Goal: Transaction & Acquisition: Purchase product/service

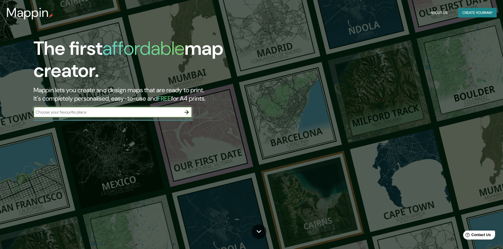
click at [161, 113] on input "text" at bounding box center [108, 112] width 148 height 6
type input "la plata"
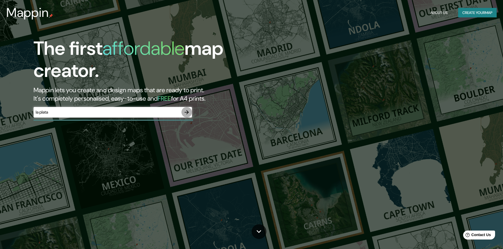
click at [185, 112] on icon "button" at bounding box center [186, 112] width 6 height 6
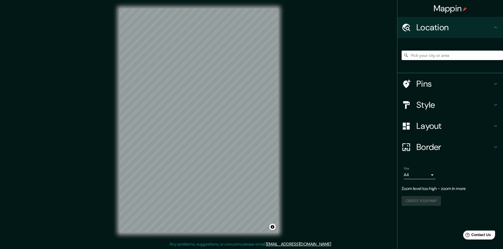
click at [315, 223] on div "Mappin Location Pins Style Layout Border Choose a border. Hint : you can make l…" at bounding box center [251, 125] width 503 height 250
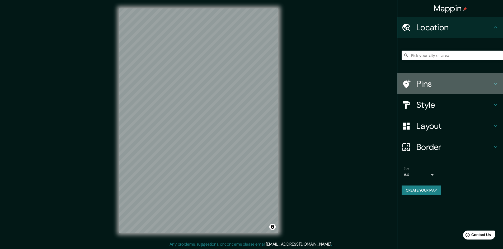
click at [467, 88] on h4 "Pins" at bounding box center [454, 84] width 76 height 11
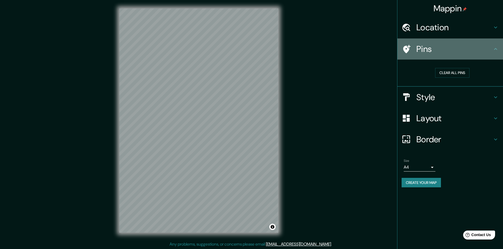
click at [456, 56] on div "Pins" at bounding box center [450, 49] width 106 height 21
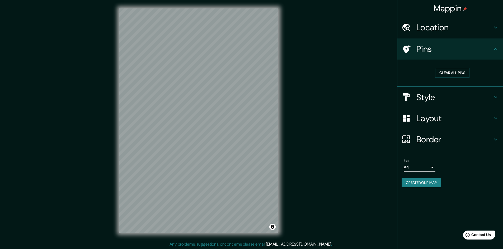
click at [499, 31] on div "Location" at bounding box center [450, 27] width 106 height 21
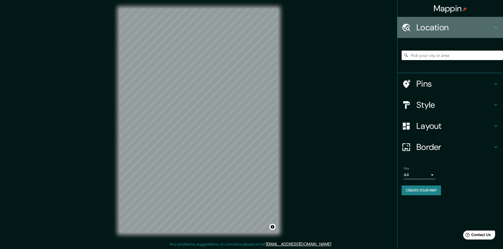
click at [498, 31] on div "Location" at bounding box center [450, 27] width 106 height 21
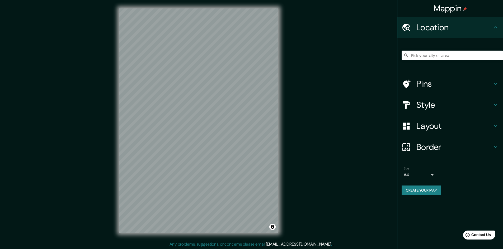
click at [492, 70] on div at bounding box center [450, 55] width 106 height 35
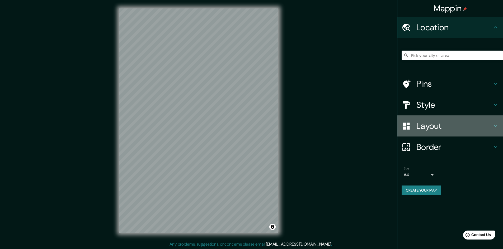
click at [489, 116] on div "Layout" at bounding box center [450, 126] width 106 height 21
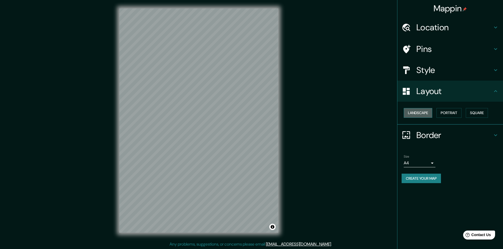
click at [432, 115] on button "Landscape" at bounding box center [417, 113] width 28 height 10
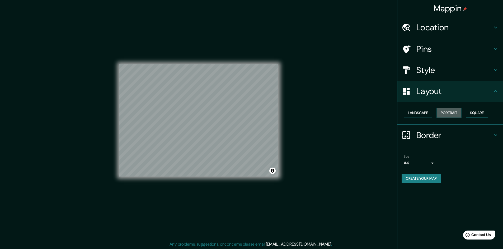
drag, startPoint x: 442, startPoint y: 114, endPoint x: 481, endPoint y: 114, distance: 39.0
click at [442, 114] on button "Portrait" at bounding box center [448, 113] width 25 height 10
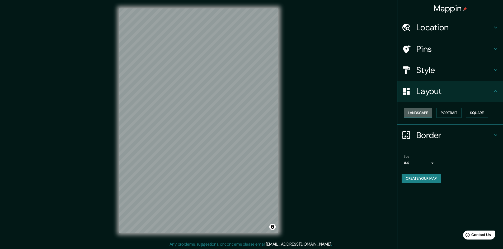
click at [425, 114] on button "Landscape" at bounding box center [417, 113] width 28 height 10
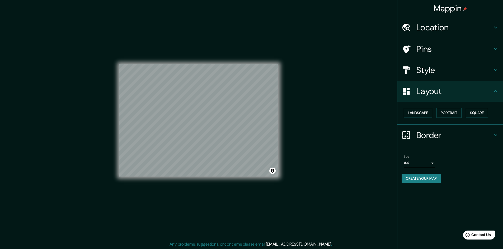
click at [464, 111] on div "Landscape [GEOGRAPHIC_DATA]" at bounding box center [451, 113] width 101 height 14
click at [457, 112] on button "Portrait" at bounding box center [448, 113] width 25 height 10
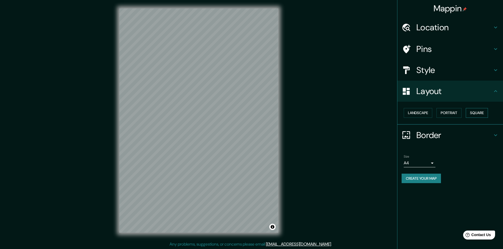
click at [478, 112] on button "Square" at bounding box center [476, 113] width 22 height 10
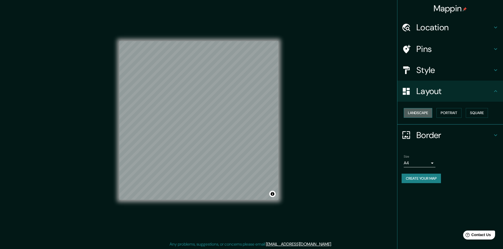
click at [414, 112] on button "Landscape" at bounding box center [417, 113] width 28 height 10
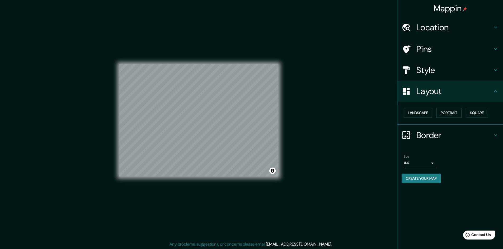
click at [447, 74] on h4 "Style" at bounding box center [454, 70] width 76 height 11
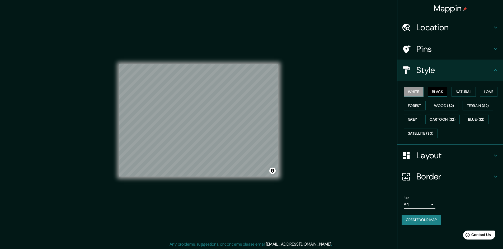
click at [436, 93] on button "Black" at bounding box center [437, 92] width 20 height 10
click at [456, 94] on button "Natural" at bounding box center [463, 92] width 24 height 10
click at [490, 92] on button "Love" at bounding box center [488, 92] width 17 height 10
click at [423, 104] on button "Forest" at bounding box center [414, 106] width 22 height 10
drag, startPoint x: 440, startPoint y: 104, endPoint x: 449, endPoint y: 104, distance: 9.5
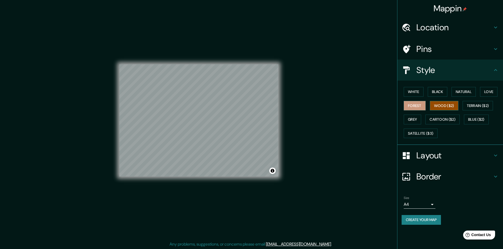
click at [440, 104] on button "Wood ($2)" at bounding box center [444, 106] width 28 height 10
click at [414, 93] on button "White" at bounding box center [413, 92] width 20 height 10
click at [436, 105] on button "Wood ($2)" at bounding box center [444, 106] width 28 height 10
click at [420, 96] on button "White" at bounding box center [413, 92] width 20 height 10
click at [483, 108] on button "Terrain ($2)" at bounding box center [477, 106] width 31 height 10
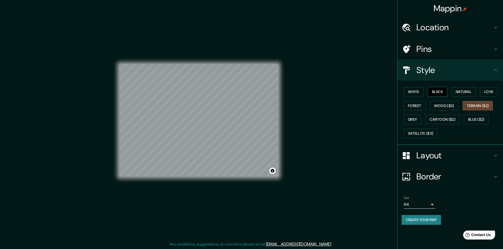
click at [437, 96] on button "Black" at bounding box center [437, 92] width 20 height 10
click at [478, 105] on button "Terrain ($2)" at bounding box center [477, 106] width 31 height 10
click at [453, 115] on button "Cartoon ($2)" at bounding box center [442, 120] width 34 height 10
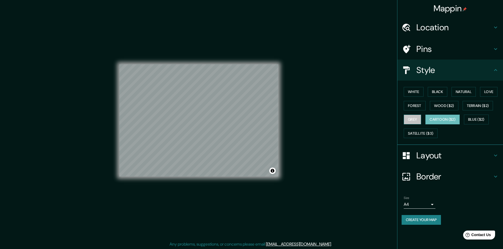
click at [417, 118] on button "Grey" at bounding box center [411, 120] width 17 height 10
click at [435, 94] on button "Black" at bounding box center [437, 92] width 20 height 10
click at [415, 92] on button "White" at bounding box center [413, 92] width 20 height 10
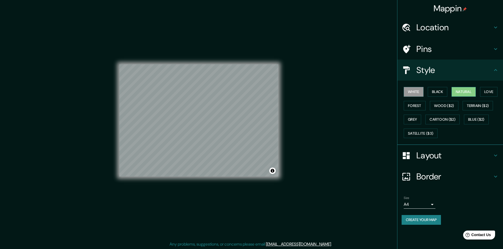
click at [463, 92] on button "Natural" at bounding box center [463, 92] width 24 height 10
click at [412, 107] on button "Forest" at bounding box center [414, 106] width 22 height 10
click at [465, 92] on button "Natural" at bounding box center [463, 92] width 24 height 10
click at [459, 72] on h4 "Style" at bounding box center [454, 70] width 76 height 11
click at [491, 72] on h4 "Style" at bounding box center [454, 70] width 76 height 11
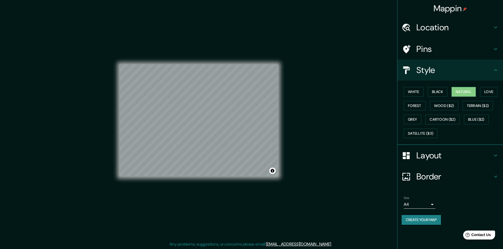
click at [494, 155] on icon at bounding box center [495, 156] width 3 height 2
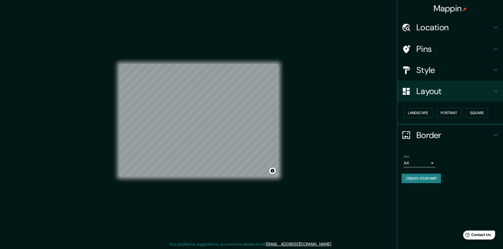
click at [501, 135] on div "Border" at bounding box center [450, 135] width 106 height 21
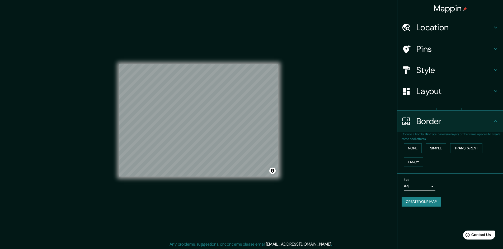
click at [493, 136] on p "Choose a border. Hint : you can make layers of the frame opaque to create some …" at bounding box center [451, 136] width 101 height 9
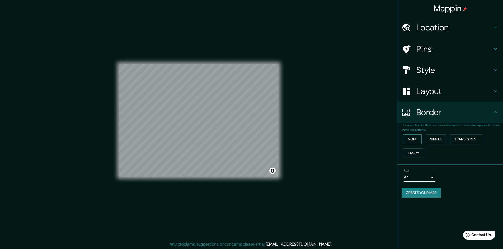
click at [411, 137] on button "None" at bounding box center [412, 140] width 18 height 10
click at [442, 137] on button "Simple" at bounding box center [436, 140] width 20 height 10
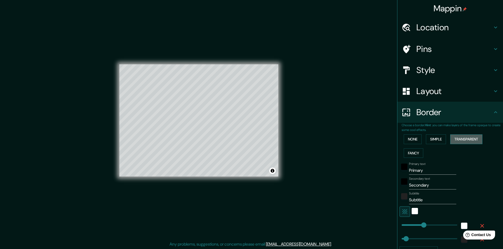
click at [464, 139] on button "Transparent" at bounding box center [466, 140] width 32 height 10
drag, startPoint x: 416, startPoint y: 152, endPoint x: 413, endPoint y: 145, distance: 8.2
click at [416, 152] on button "Fancy" at bounding box center [413, 154] width 20 height 10
click at [413, 143] on button "None" at bounding box center [412, 140] width 18 height 10
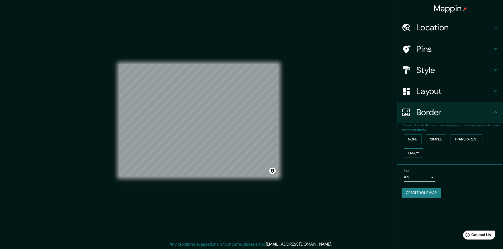
click at [408, 149] on button "Fancy" at bounding box center [413, 154] width 20 height 10
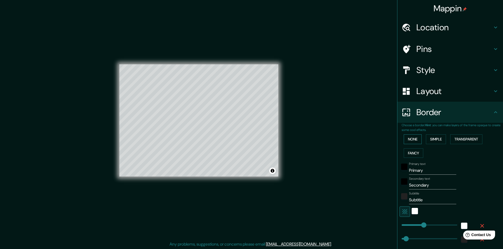
click at [410, 141] on button "None" at bounding box center [412, 140] width 18 height 10
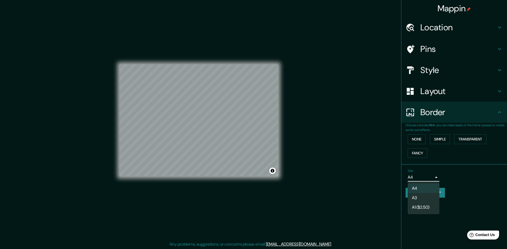
click at [416, 180] on body "Mappin Location Pins Style Layout Border Choose a border. Hint : you can make l…" at bounding box center [253, 124] width 507 height 249
click at [420, 180] on div at bounding box center [253, 124] width 507 height 249
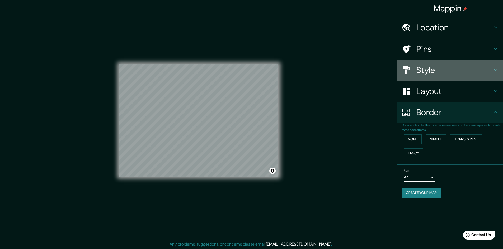
click at [498, 73] on icon at bounding box center [495, 70] width 6 height 6
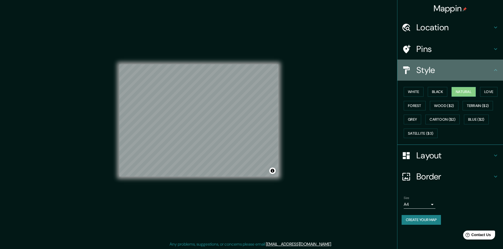
click at [498, 66] on div "Style" at bounding box center [450, 70] width 106 height 21
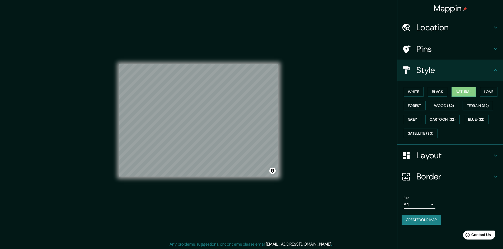
click at [498, 49] on icon at bounding box center [495, 49] width 6 height 6
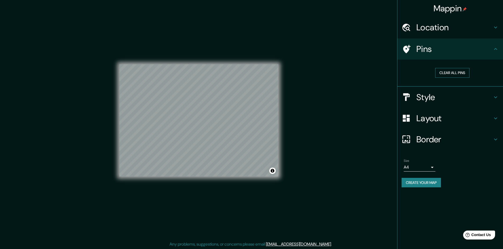
click at [446, 76] on button "Clear all pins" at bounding box center [452, 73] width 34 height 10
click at [453, 61] on div "Clear all pins" at bounding box center [450, 73] width 106 height 27
click at [428, 65] on div "Clear all pins" at bounding box center [451, 73] width 101 height 18
click at [421, 75] on div "Clear all pins" at bounding box center [452, 73] width 93 height 10
click at [420, 76] on div "Clear all pins" at bounding box center [452, 73] width 93 height 10
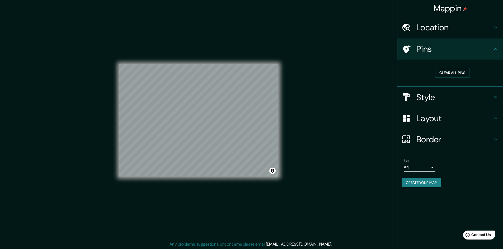
click at [420, 77] on div "Clear all pins" at bounding box center [452, 73] width 93 height 10
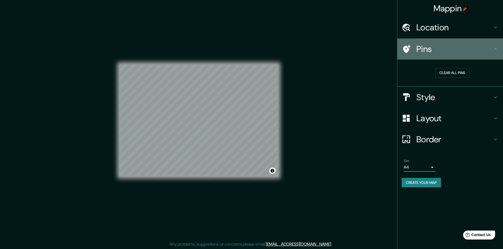
click at [490, 51] on h4 "Pins" at bounding box center [454, 49] width 76 height 11
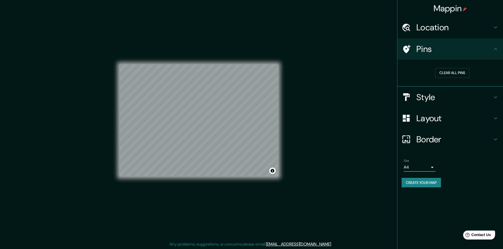
click at [497, 27] on icon at bounding box center [495, 28] width 3 height 2
